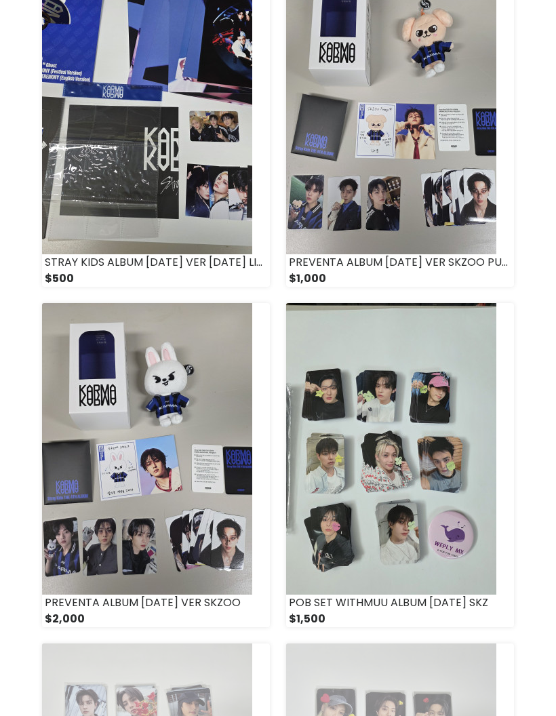
scroll to position [210, 0]
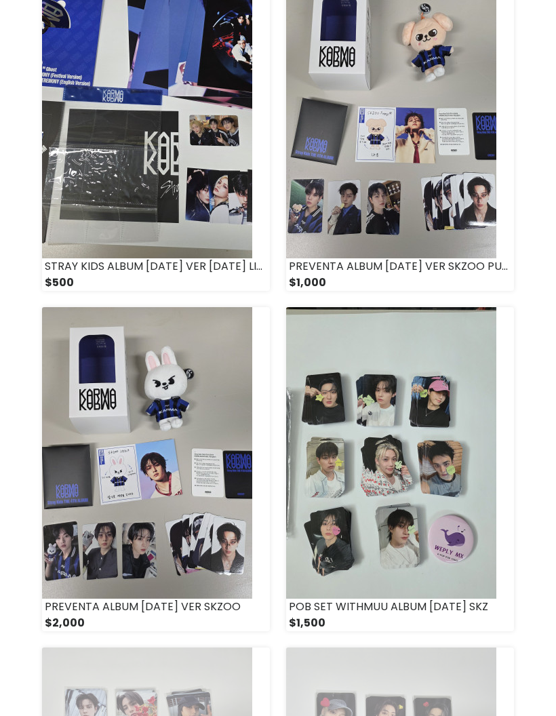
click at [214, 455] on img at bounding box center [147, 454] width 210 height 292
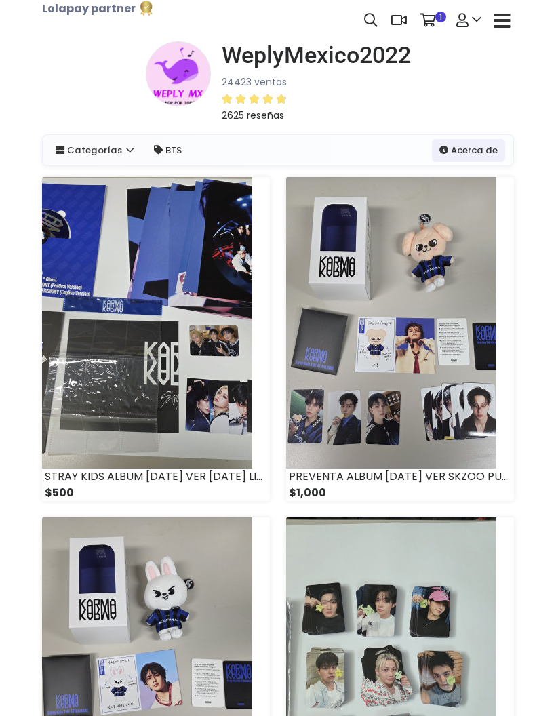
scroll to position [210, 0]
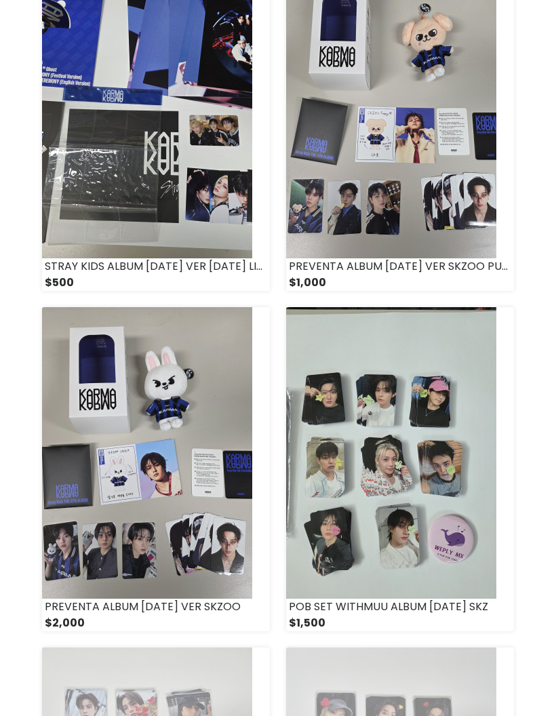
click at [410, 115] on img at bounding box center [391, 113] width 210 height 292
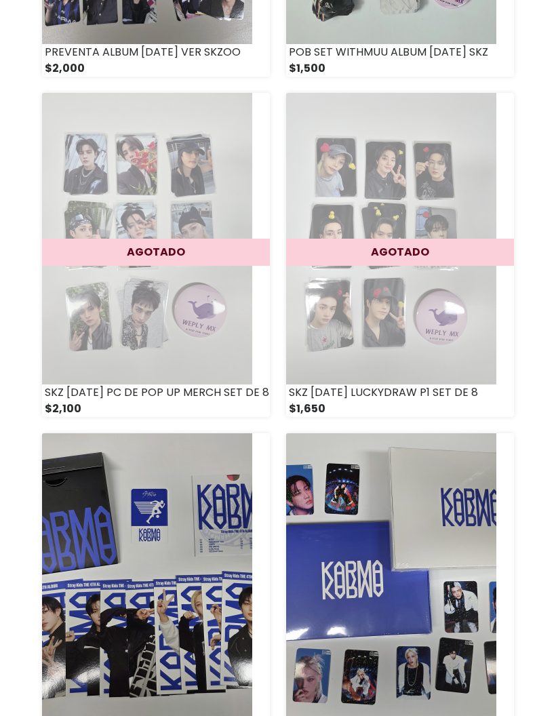
scroll to position [769, 0]
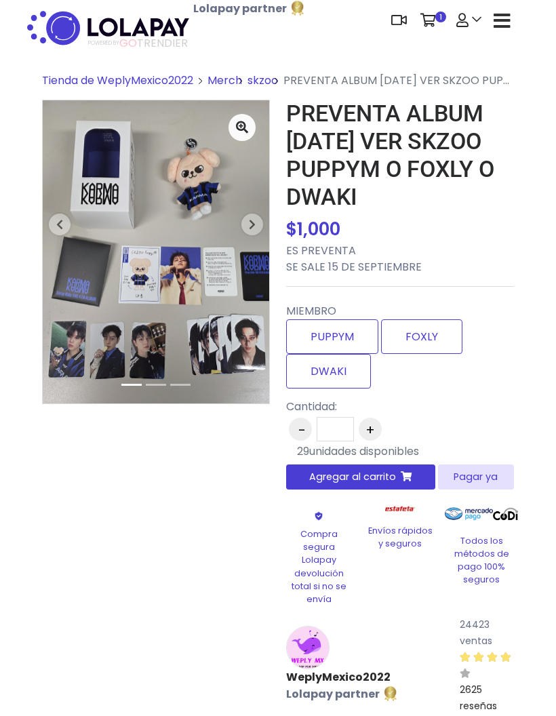
click at [421, 328] on label "FOXLY" at bounding box center [421, 336] width 81 height 35
click at [351, 372] on label "DWAKI" at bounding box center [328, 371] width 85 height 35
